Goal: Transaction & Acquisition: Book appointment/travel/reservation

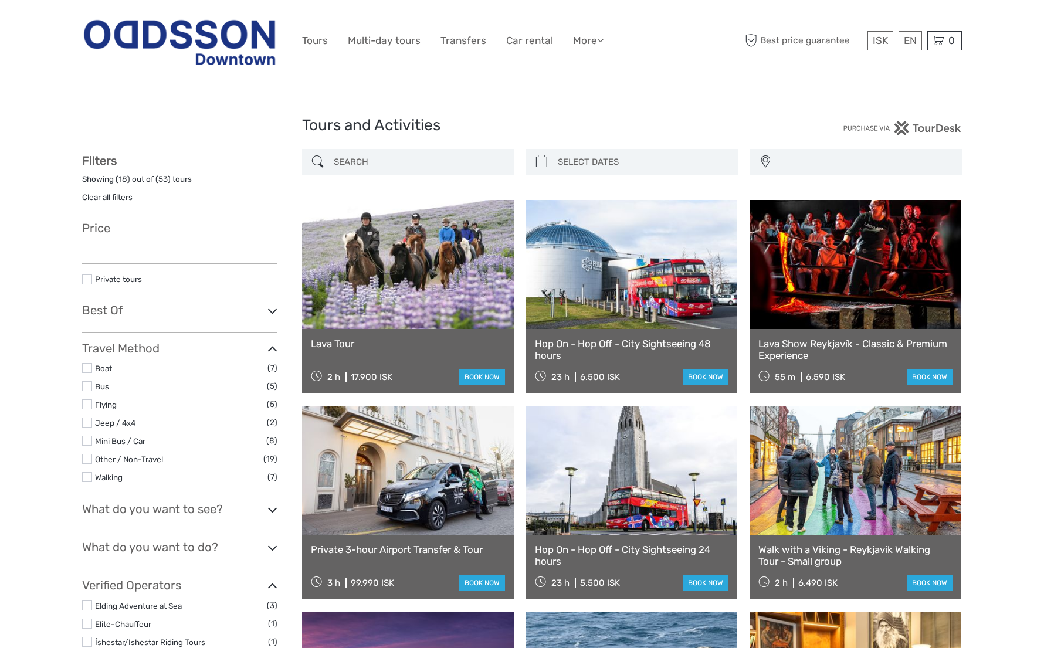
select select
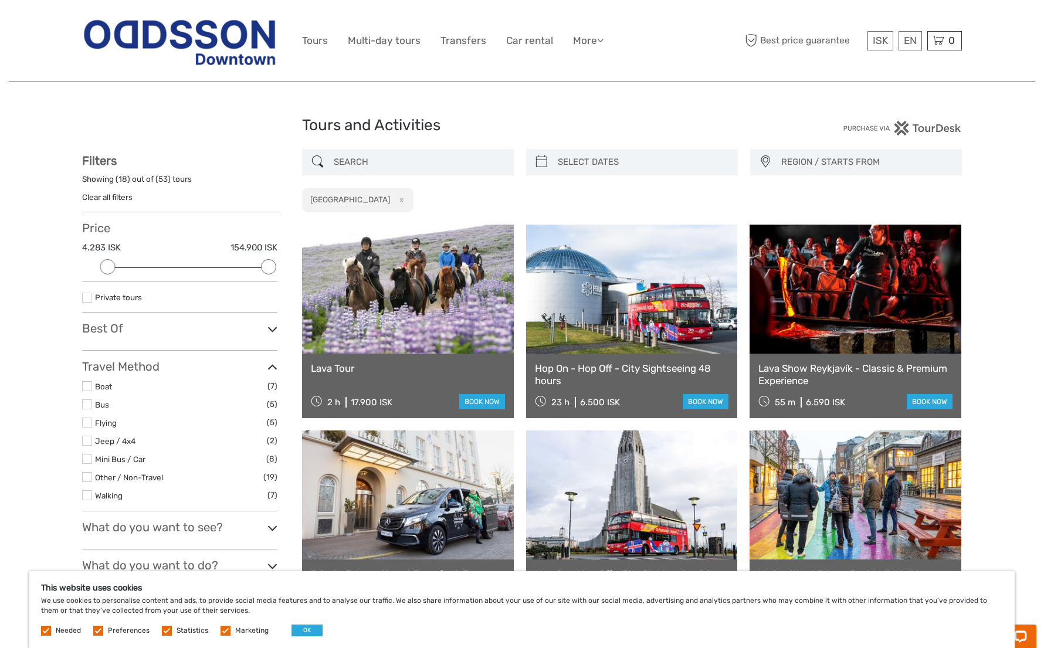
click at [595, 318] on link at bounding box center [632, 289] width 212 height 129
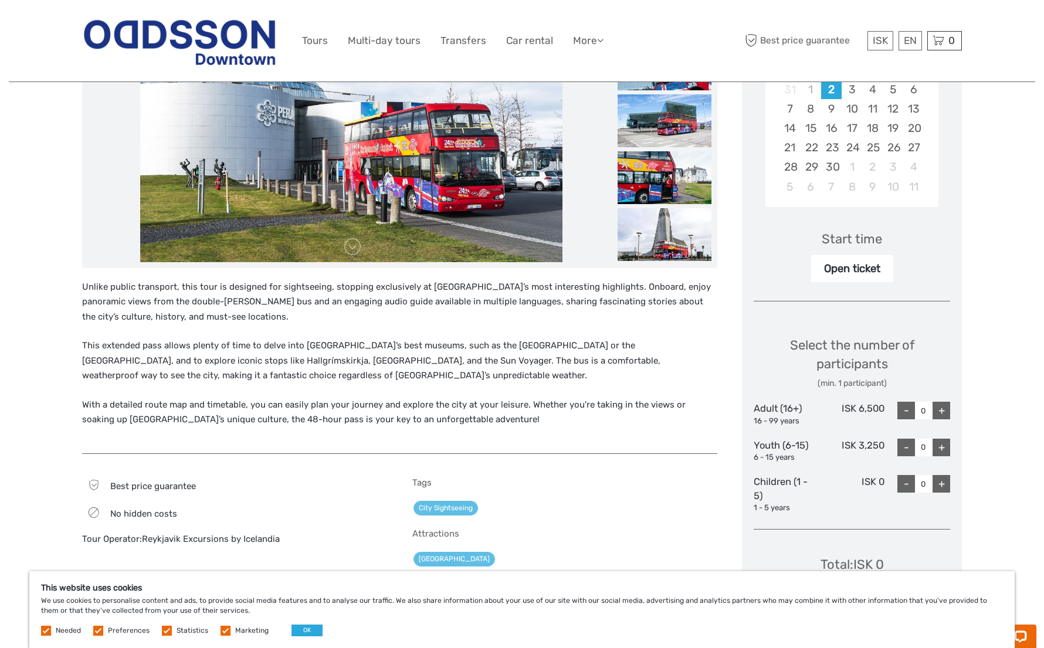
scroll to position [293, 0]
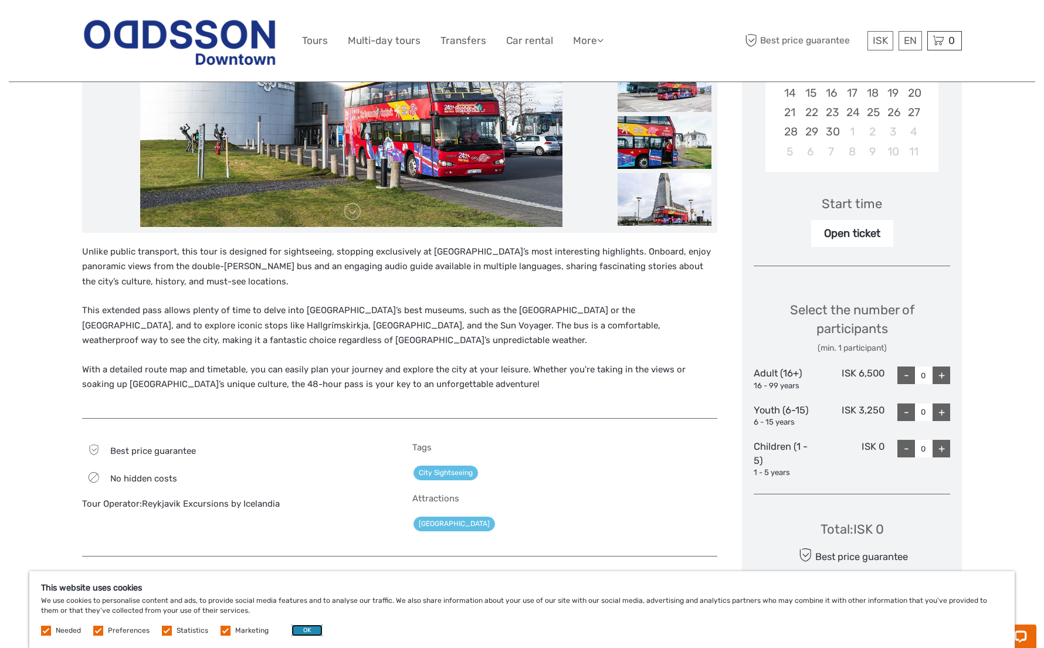
click at [307, 628] on button "OK" at bounding box center [307, 631] width 31 height 12
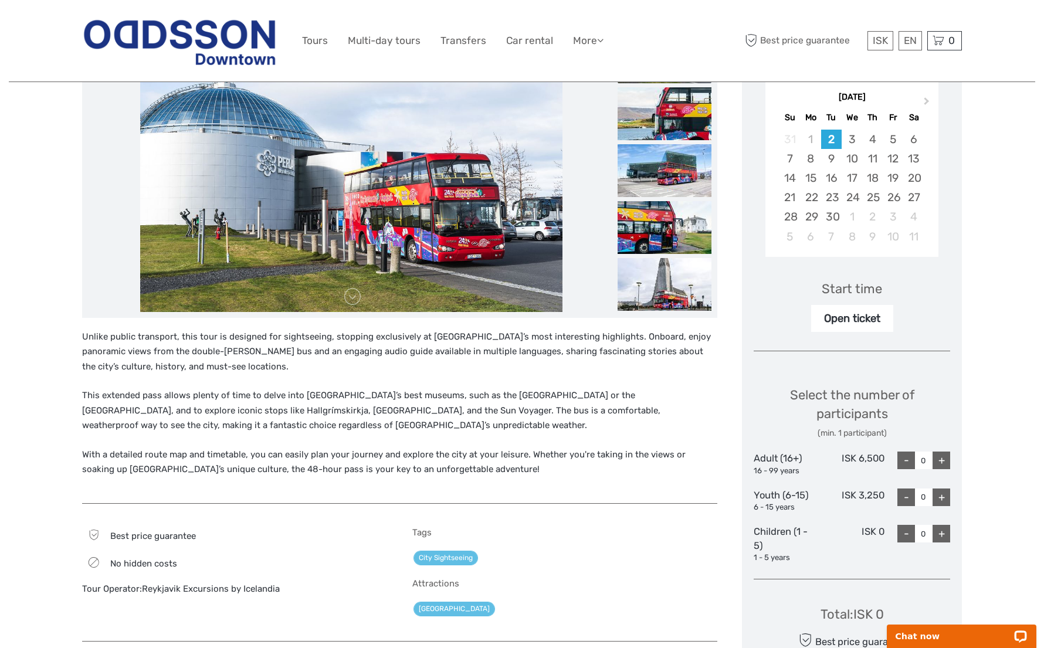
scroll to position [0, 0]
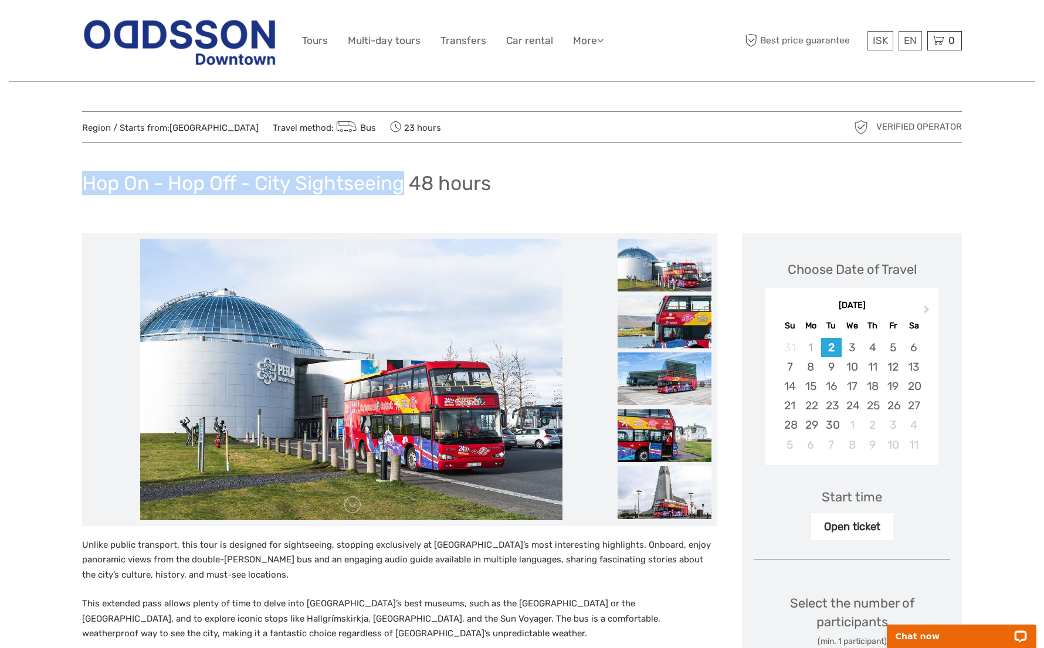
drag, startPoint x: 76, startPoint y: 186, endPoint x: 409, endPoint y: 207, distance: 333.2
drag, startPoint x: 409, startPoint y: 207, endPoint x: 344, endPoint y: 181, distance: 70.0
